Goal: Navigation & Orientation: Find specific page/section

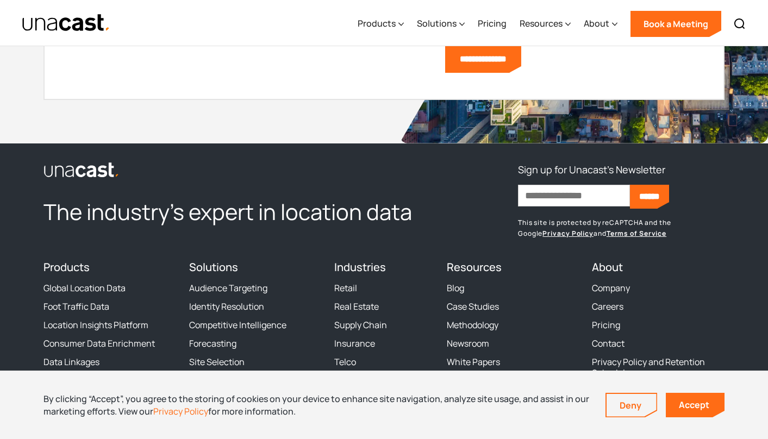
scroll to position [3216, 0]
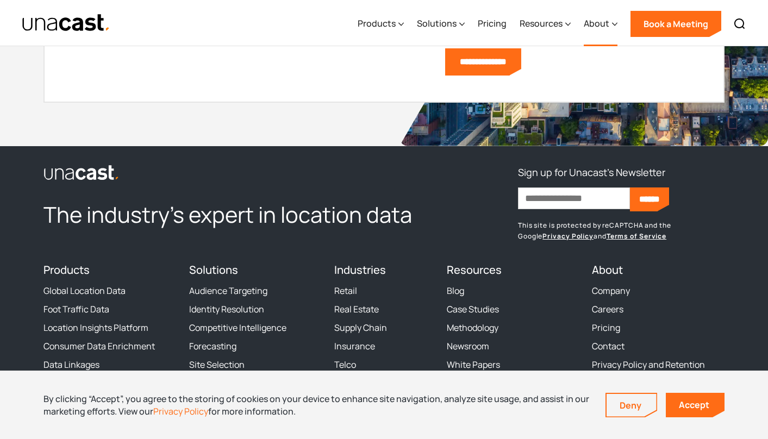
click at [597, 26] on div "About" at bounding box center [597, 23] width 26 height 13
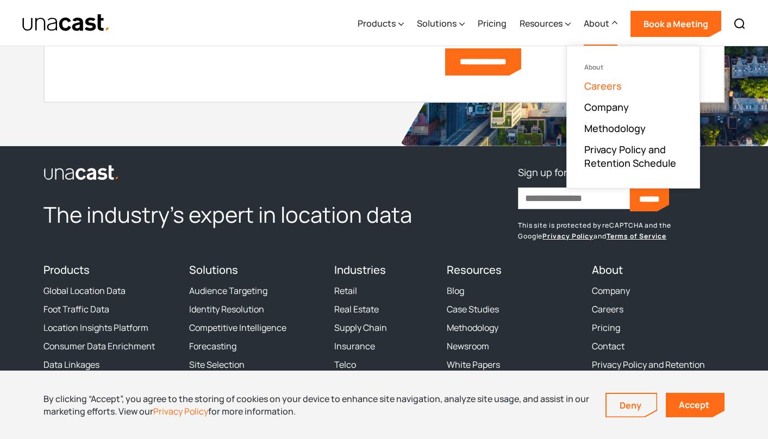
click at [594, 83] on link "Careers" at bounding box center [604, 85] width 38 height 13
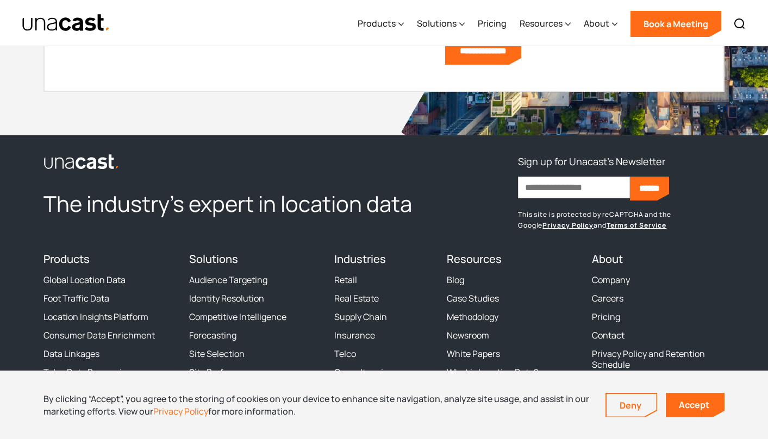
scroll to position [3348, 0]
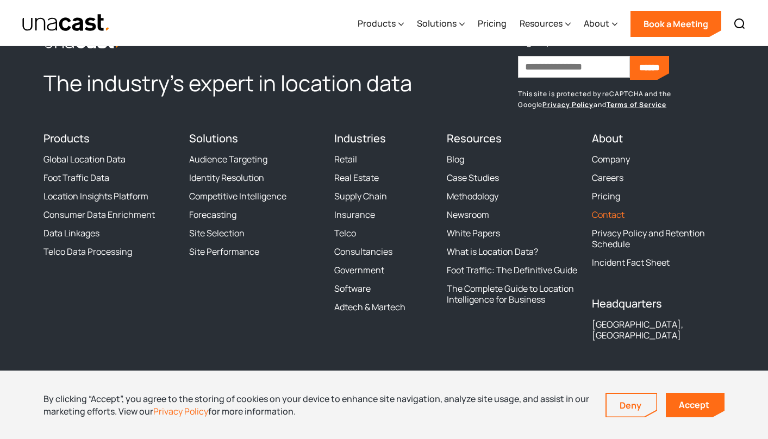
click at [607, 214] on link "Contact" at bounding box center [608, 214] width 33 height 11
